Goal: Obtain resource: Download file/media

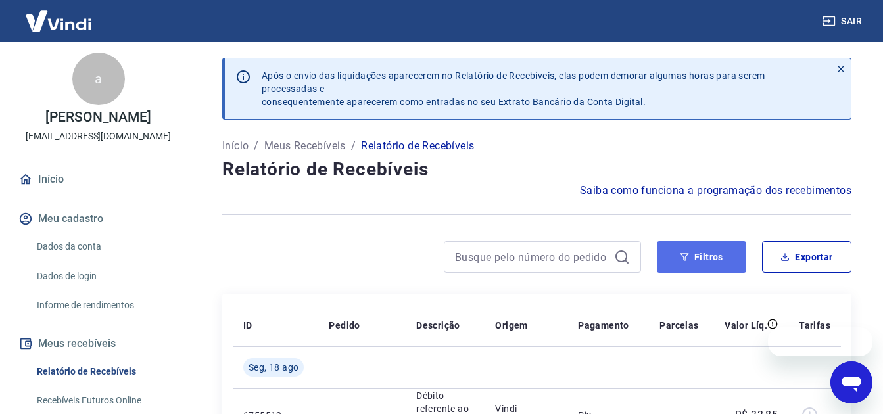
click at [691, 263] on button "Filtros" at bounding box center [701, 257] width 89 height 32
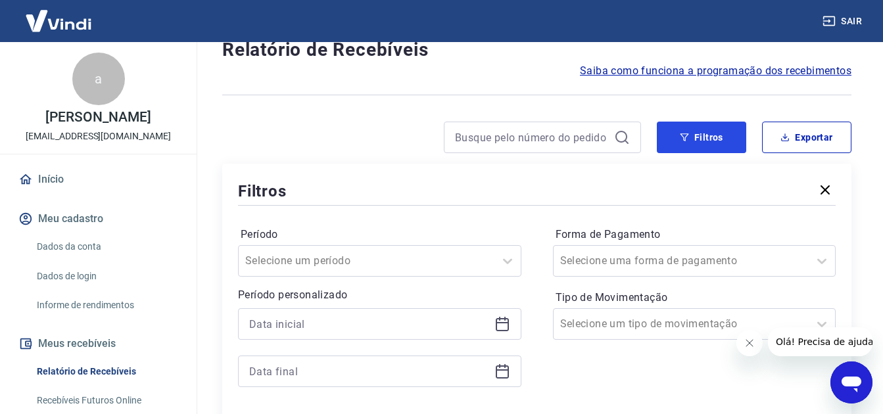
scroll to position [131, 0]
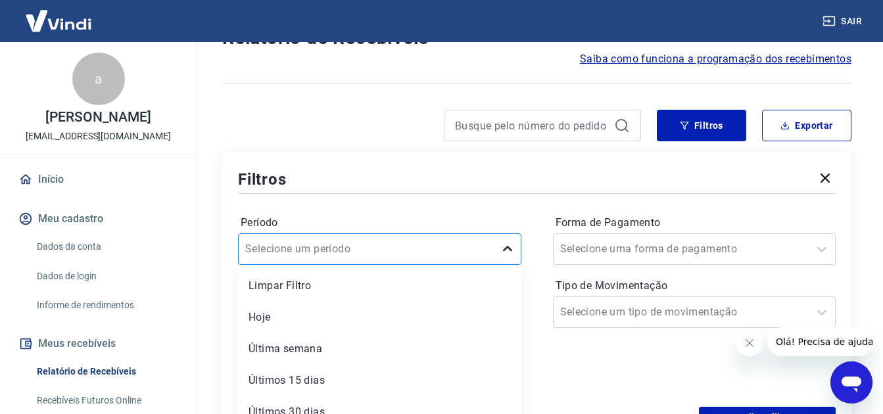
click at [507, 246] on div "option Limpar Filtro focused, 1 of 7. 7 results available. Use Up and Down to c…" at bounding box center [379, 249] width 283 height 32
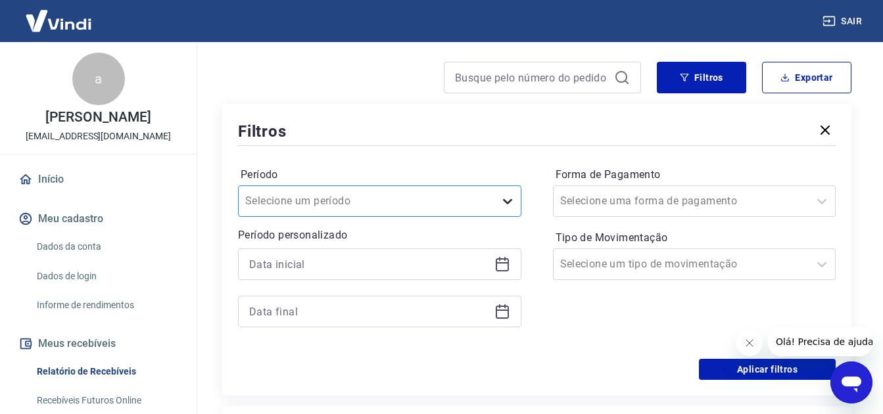
click at [507, 198] on icon at bounding box center [508, 201] width 16 height 16
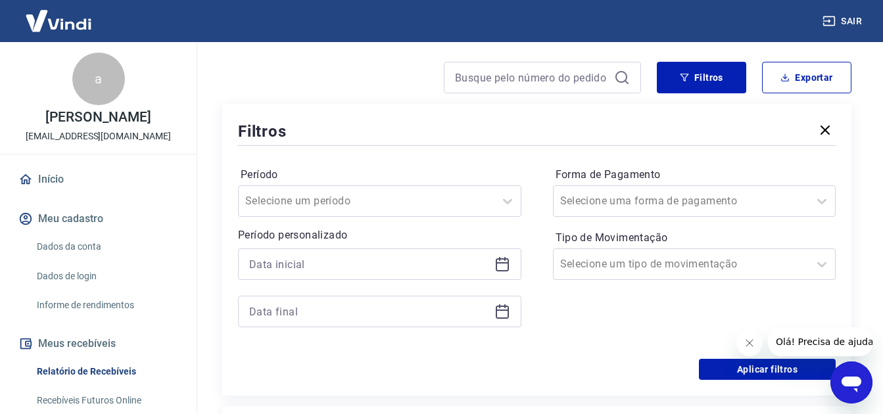
click at [507, 268] on icon at bounding box center [502, 264] width 16 height 16
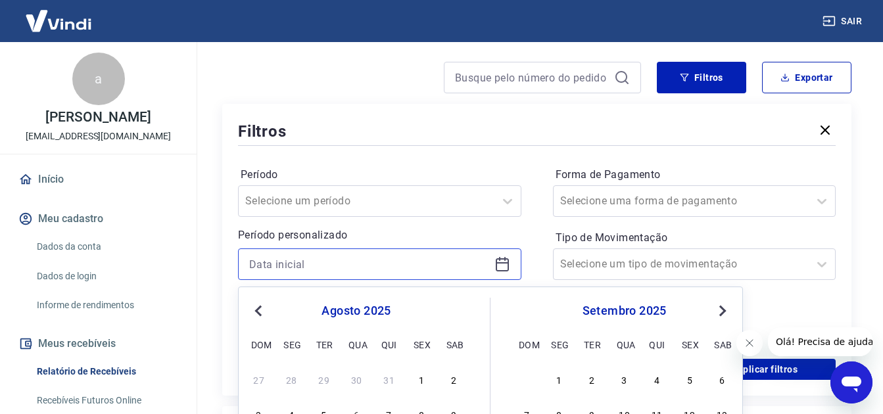
scroll to position [311, 0]
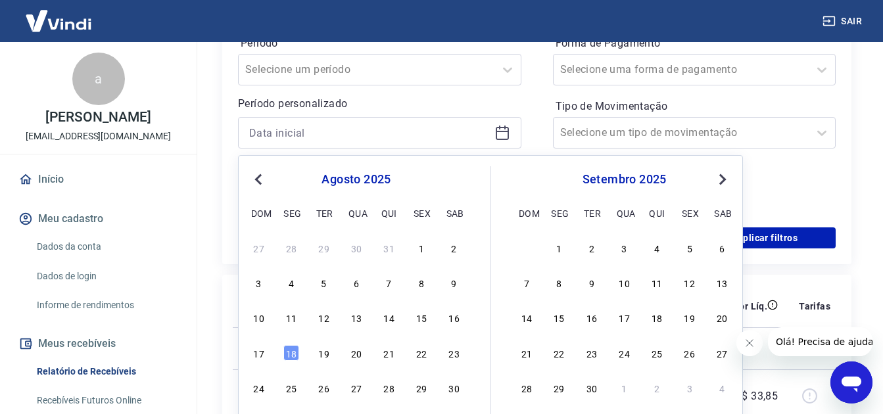
click at [260, 179] on span "Previous Month" at bounding box center [260, 179] width 0 height 15
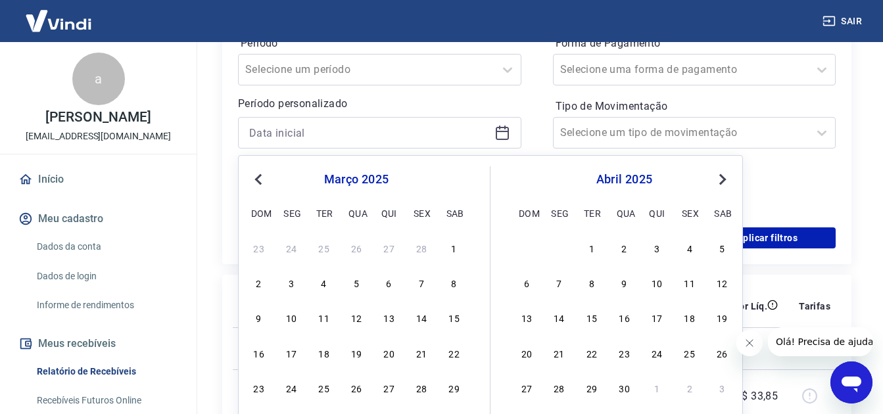
click at [260, 179] on span "Previous Month" at bounding box center [260, 179] width 0 height 15
click at [351, 249] on div "1" at bounding box center [356, 248] width 16 height 16
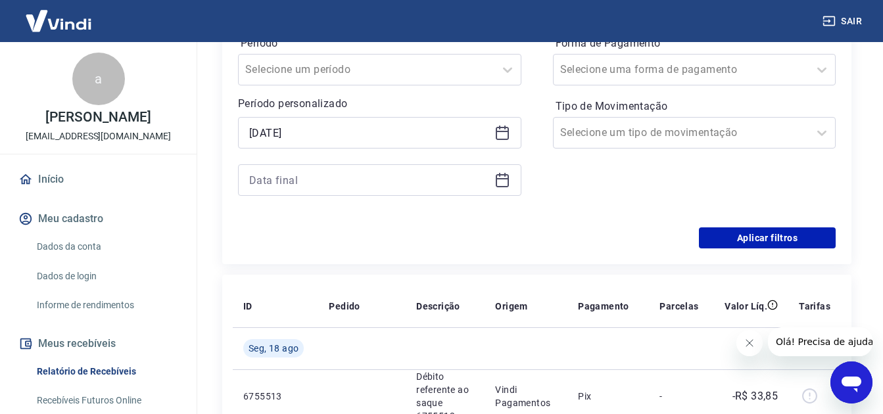
type input "[DATE]"
click at [506, 183] on icon at bounding box center [502, 180] width 16 height 16
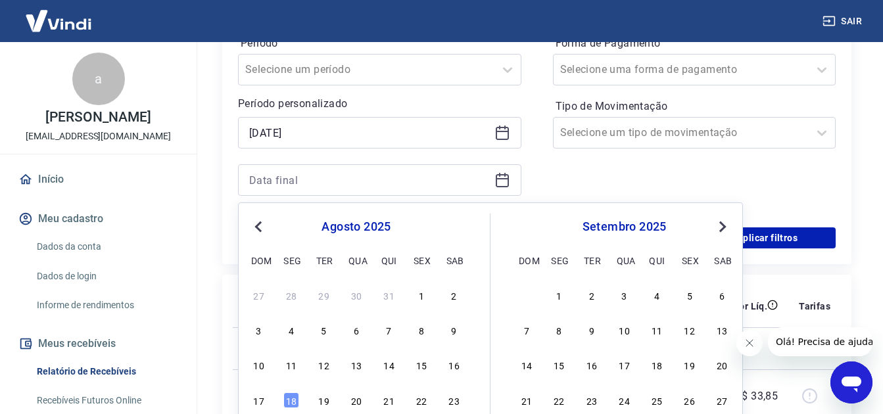
click at [260, 226] on span "Previous Month" at bounding box center [260, 226] width 0 height 15
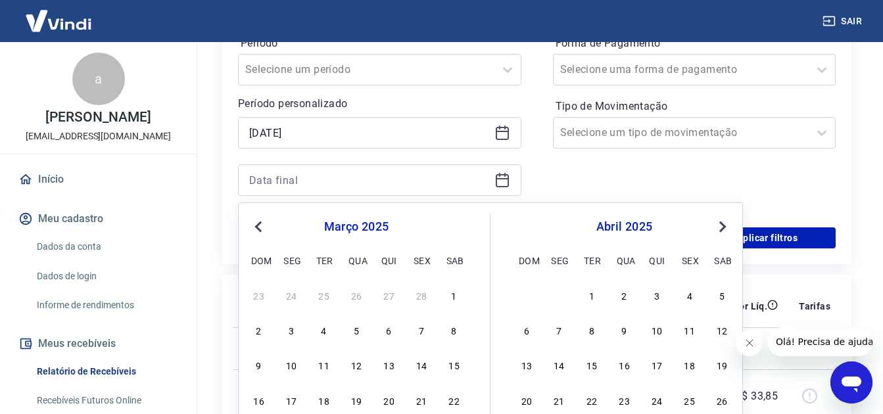
click at [260, 226] on span "Previous Month" at bounding box center [260, 226] width 0 height 15
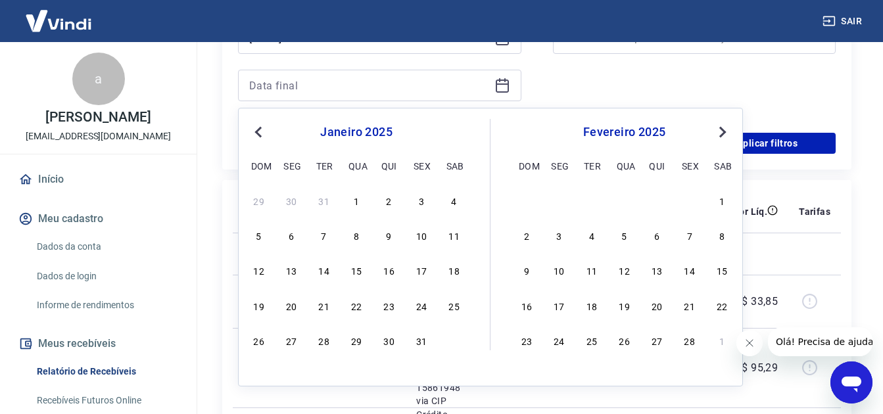
scroll to position [442, 0]
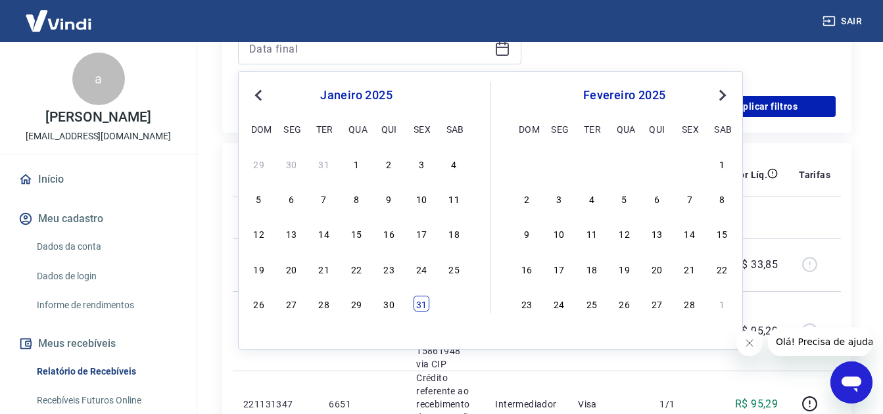
click at [422, 307] on div "31" at bounding box center [421, 304] width 16 height 16
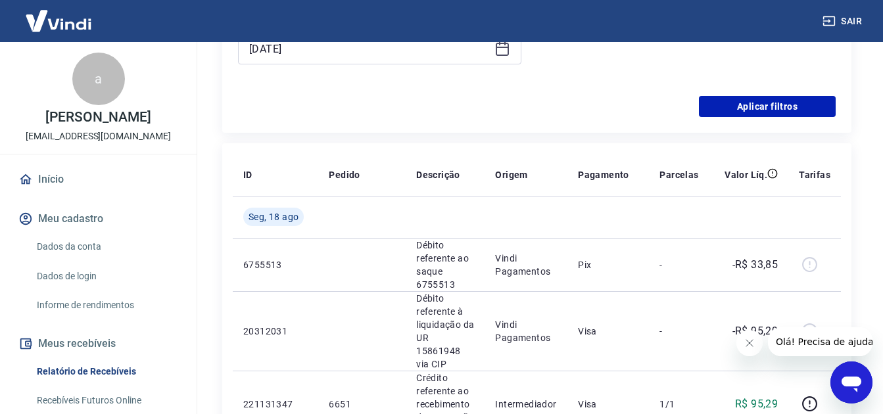
type input "[DATE]"
drag, startPoint x: 728, startPoint y: 108, endPoint x: 628, endPoint y: 270, distance: 190.6
click at [727, 109] on button "Aplicar filtros" at bounding box center [767, 106] width 137 height 21
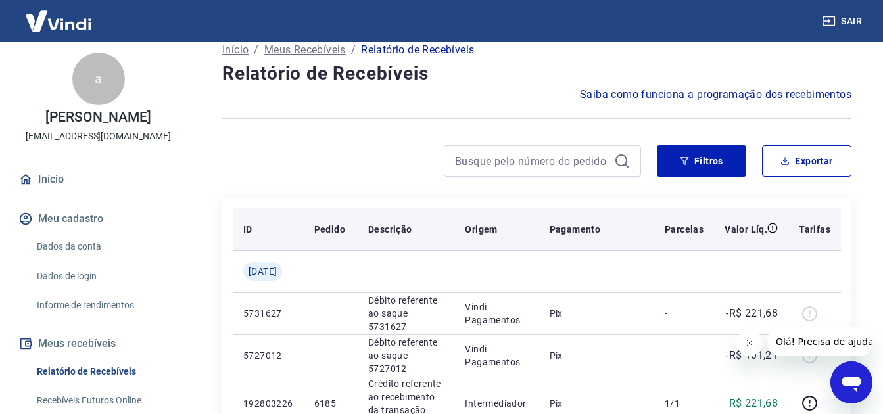
scroll to position [131, 0]
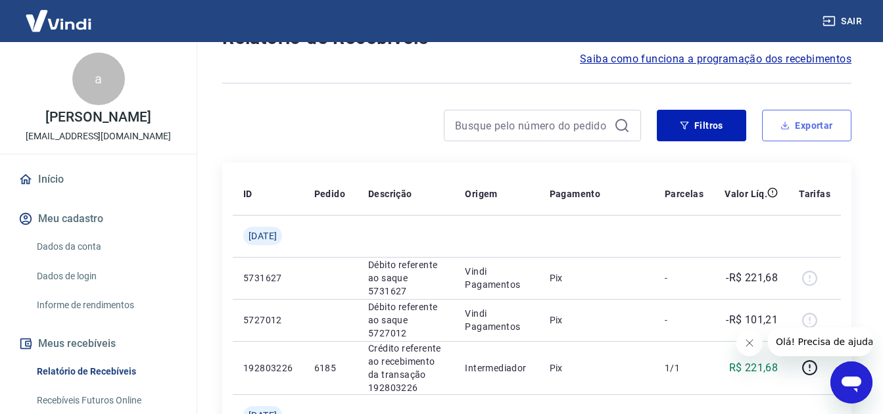
click at [792, 128] on button "Exportar" at bounding box center [806, 126] width 89 height 32
type input "[DATE]"
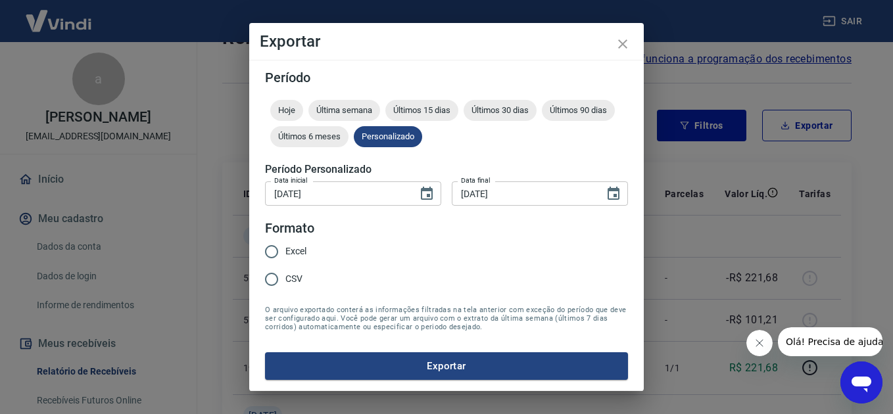
drag, startPoint x: 262, startPoint y: 250, endPoint x: 327, endPoint y: 256, distance: 65.4
click at [262, 250] on input "Excel" at bounding box center [272, 252] width 28 height 28
radio input "true"
click at [438, 362] on button "Exportar" at bounding box center [446, 366] width 363 height 28
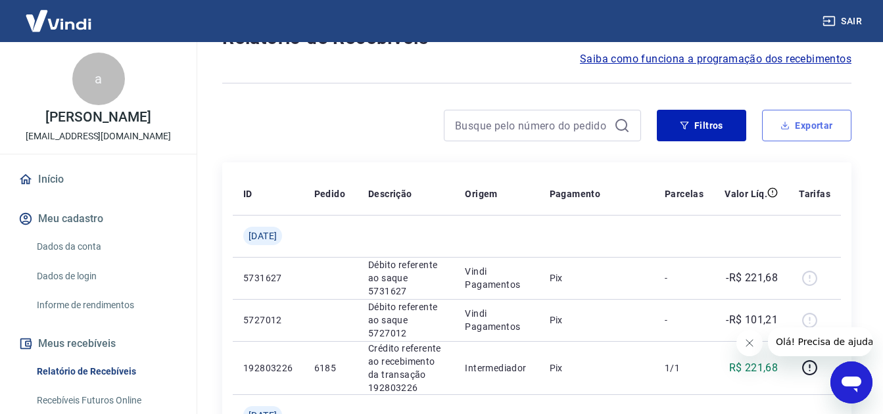
click at [818, 127] on button "Exportar" at bounding box center [806, 126] width 89 height 32
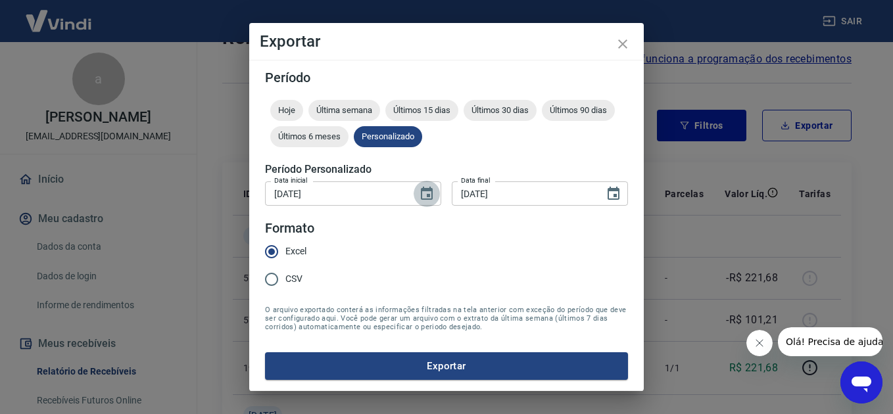
click at [428, 197] on icon "Choose date, selected date is 1 de jan de 2025" at bounding box center [427, 194] width 16 height 16
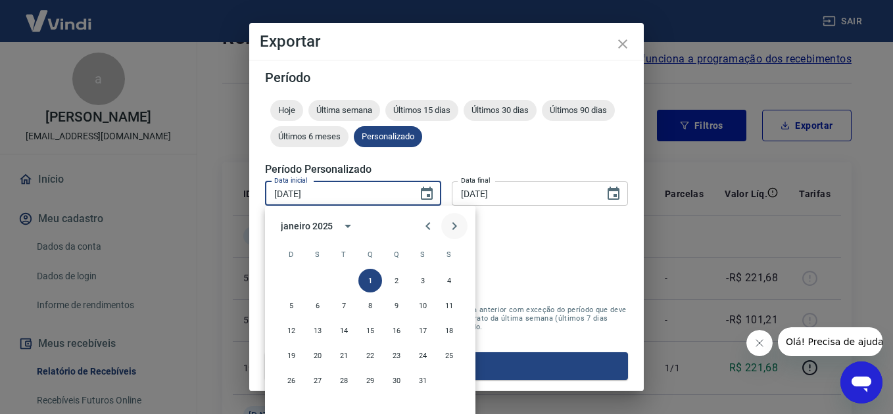
click at [452, 228] on icon "Next month" at bounding box center [454, 226] width 16 height 16
drag, startPoint x: 447, startPoint y: 283, endPoint x: 505, endPoint y: 253, distance: 65.9
click at [448, 283] on button "1" at bounding box center [449, 281] width 24 height 24
type input "[DATE]"
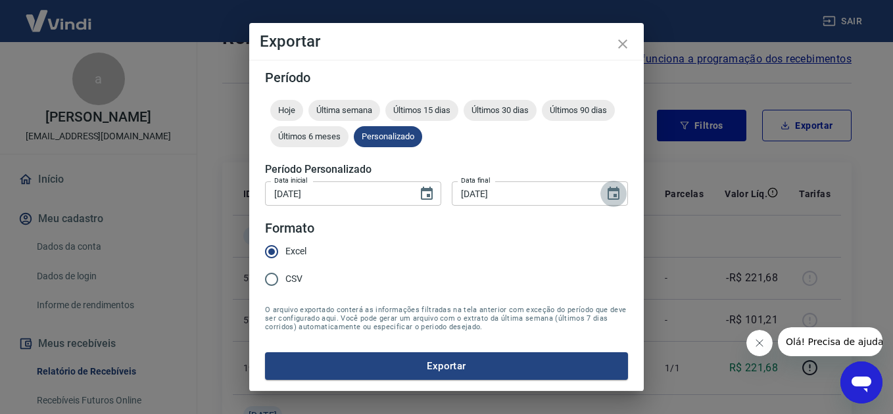
click at [614, 193] on icon "Choose date, selected date is 31 de jan de 2025" at bounding box center [613, 194] width 16 height 16
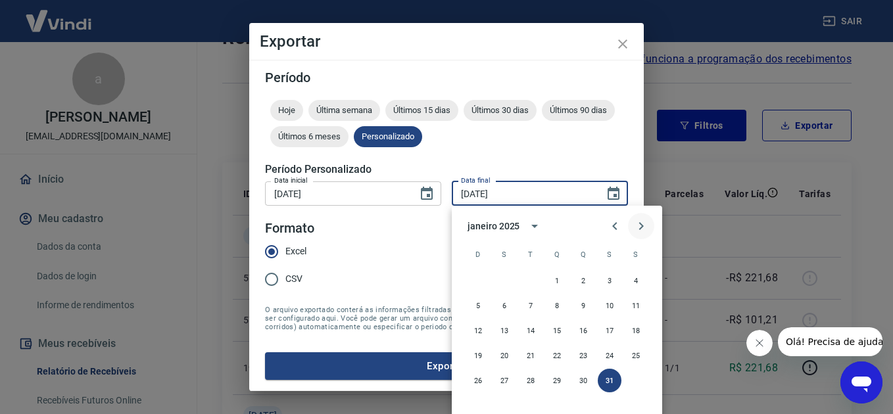
click at [644, 224] on icon "Next month" at bounding box center [641, 226] width 16 height 16
click at [611, 379] on button "28" at bounding box center [609, 381] width 24 height 24
type input "[DATE]"
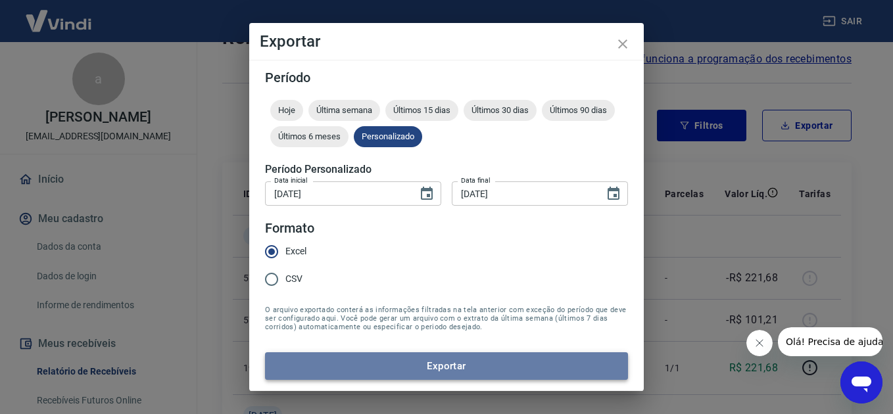
click at [462, 371] on button "Exportar" at bounding box center [446, 366] width 363 height 28
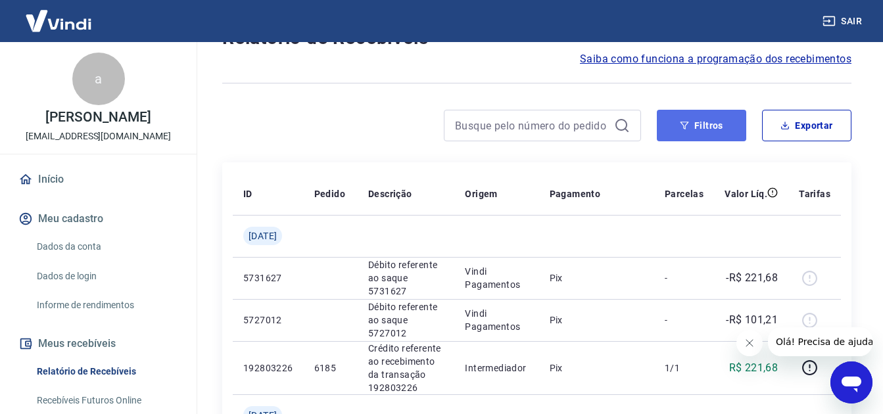
click at [717, 131] on button "Filtros" at bounding box center [701, 126] width 89 height 32
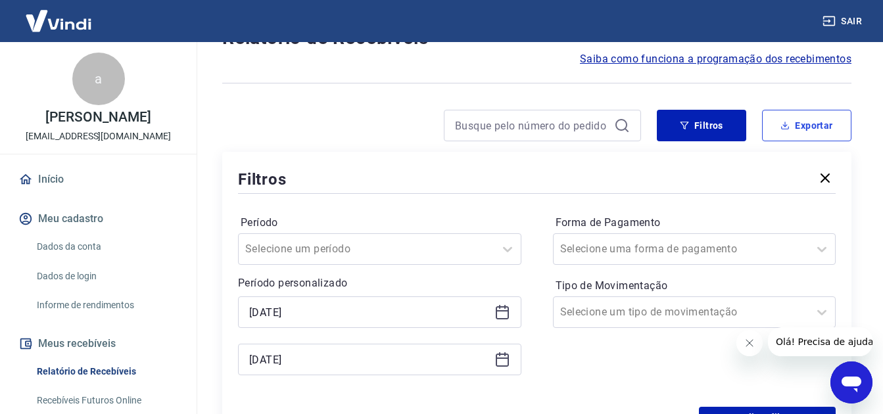
click at [799, 131] on button "Exportar" at bounding box center [806, 126] width 89 height 32
type input "[DATE]"
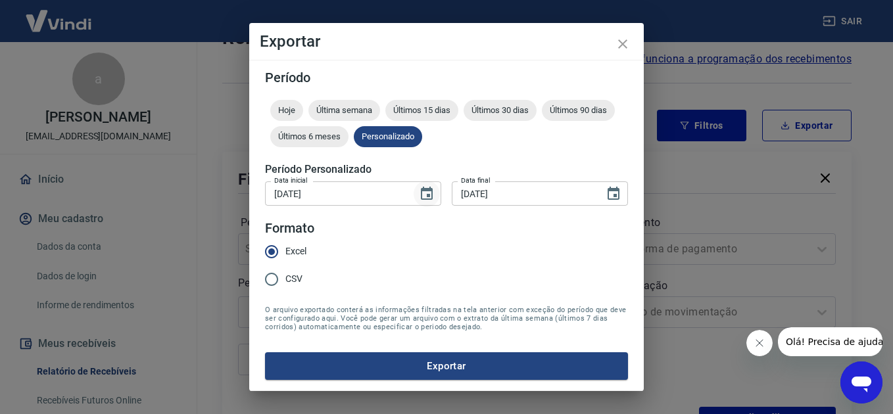
click at [432, 195] on icon "Choose date, selected date is 1 de jan de 2025" at bounding box center [427, 193] width 12 height 13
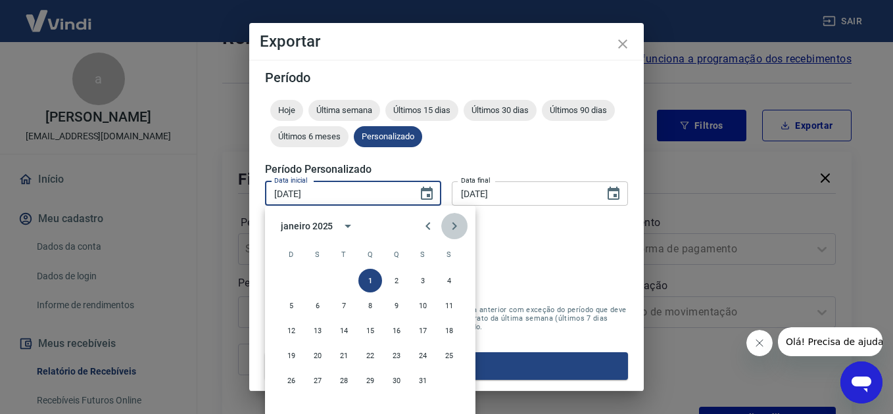
click at [457, 225] on icon "Next month" at bounding box center [454, 226] width 16 height 16
click at [452, 281] on button "1" at bounding box center [449, 281] width 24 height 24
type input "[DATE]"
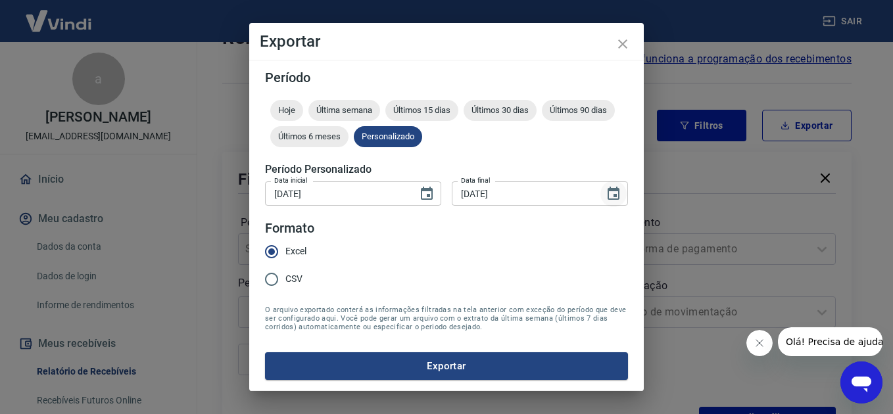
click at [613, 195] on icon "Choose date, selected date is 31 de jan de 2025" at bounding box center [613, 194] width 16 height 16
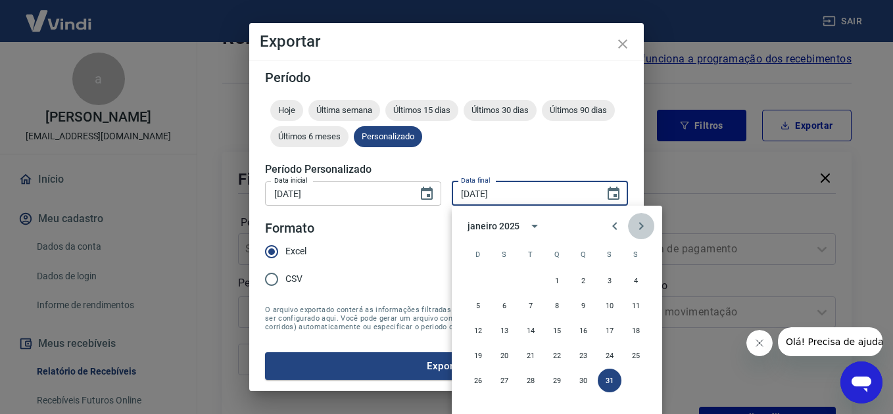
click at [640, 223] on icon "Next month" at bounding box center [641, 226] width 5 height 8
click at [501, 406] on button "31" at bounding box center [504, 406] width 24 height 24
type input "[DATE]"
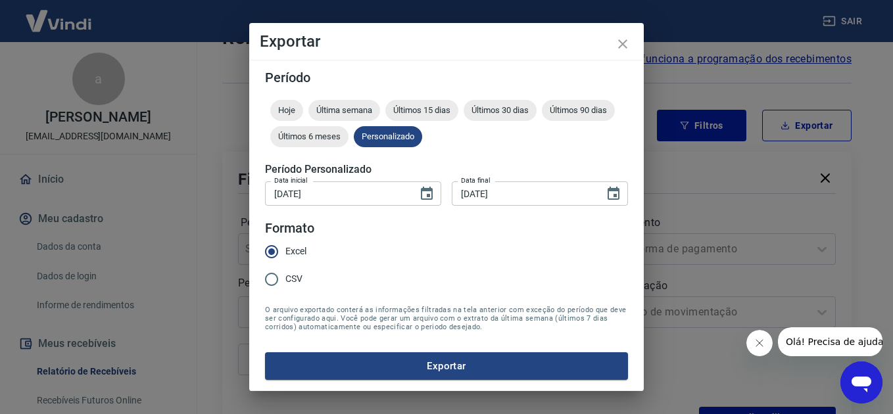
click at [435, 365] on button "Exportar" at bounding box center [446, 366] width 363 height 28
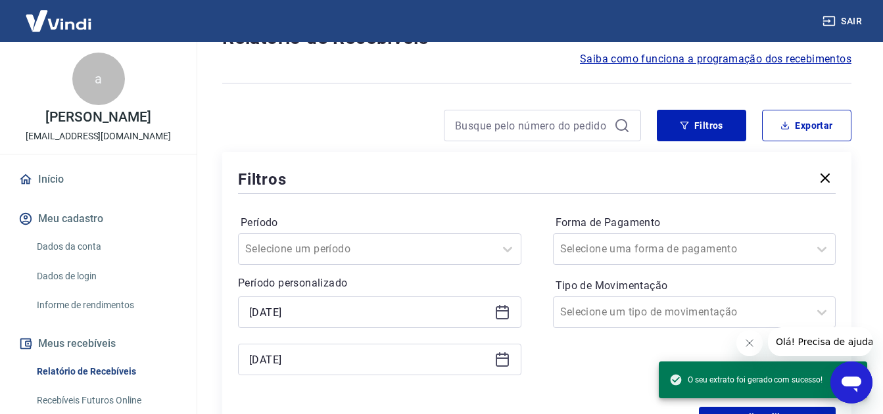
click at [562, 365] on div "Forma de Pagamento Selecione uma forma de pagamento Tipo de Movimentação Seleci…" at bounding box center [694, 301] width 283 height 179
click at [833, 18] on icon "button" at bounding box center [828, 20] width 13 height 13
